Goal: Check status: Check status

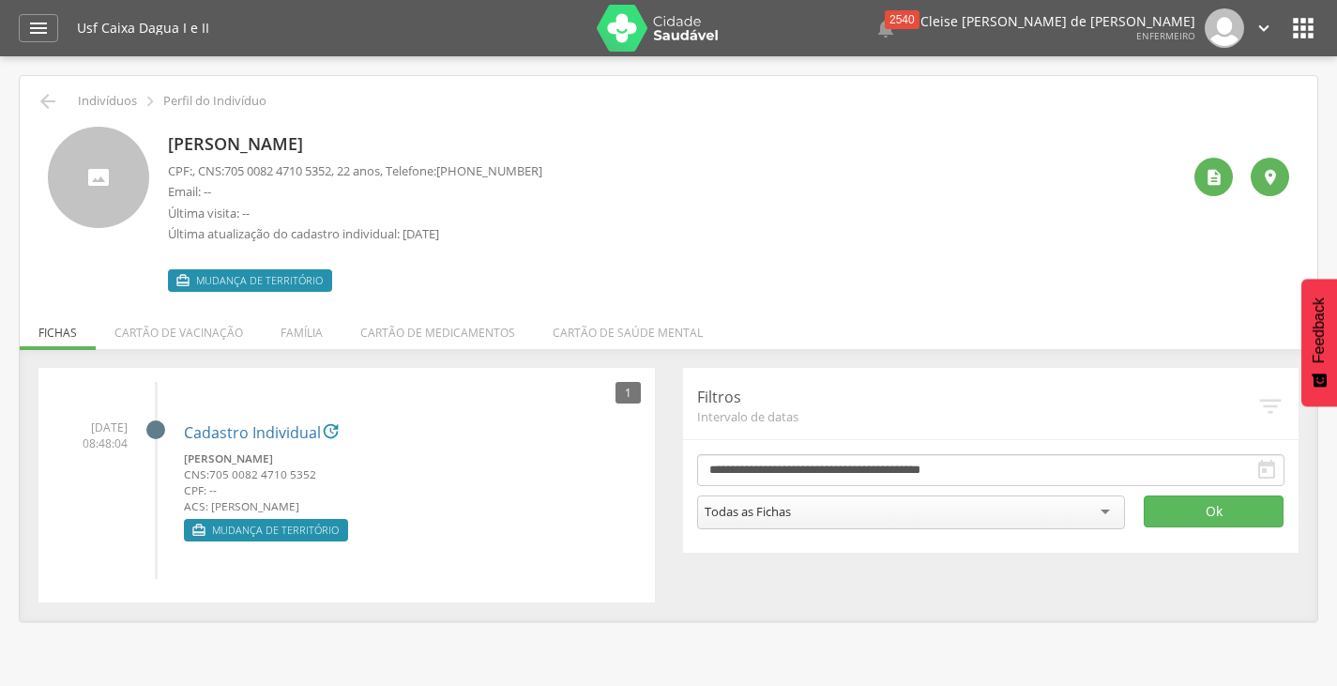
click at [296, 153] on p "Luiz Henriquearaujo da Silva" at bounding box center [355, 144] width 374 height 24
click at [547, 586] on div "1 26/08/2025 08:48:04 Cadastro Individual  Luiz Henriquearaujo da Silva CNS: 7…" at bounding box center [346, 485] width 616 height 235
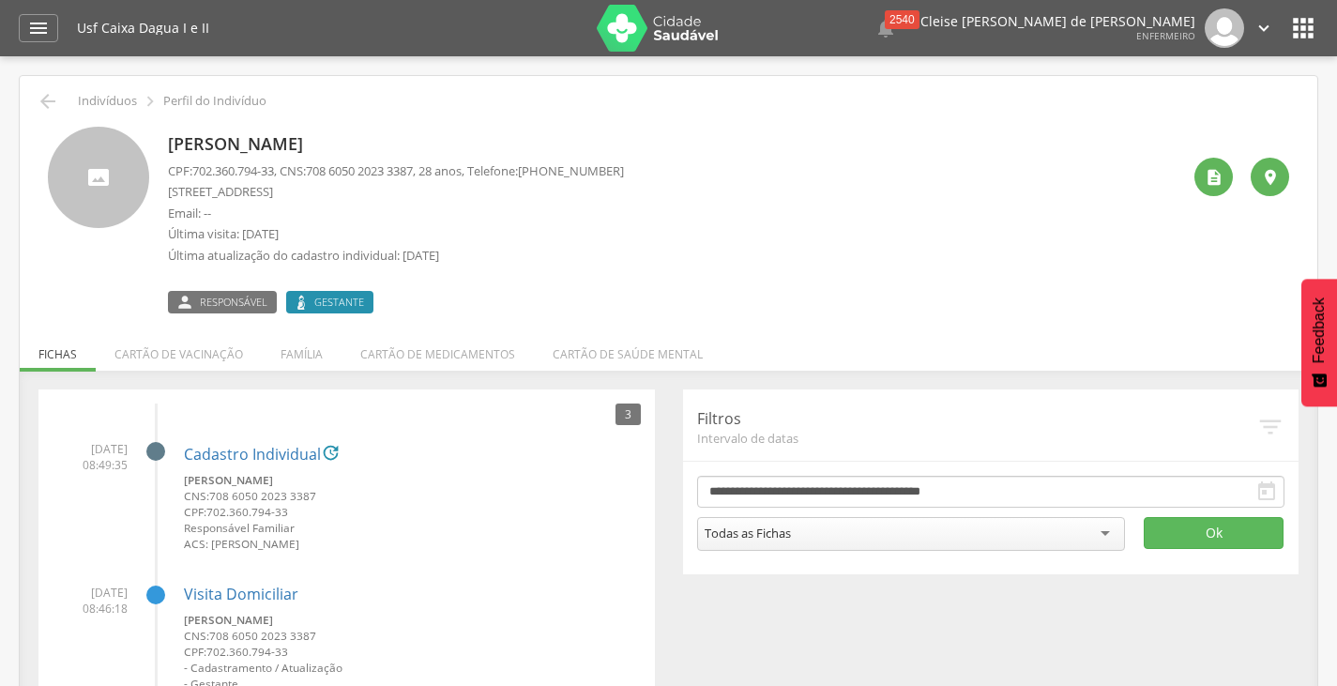
click at [1199, 251] on div " " at bounding box center [1234, 220] width 109 height 187
